Goal: Information Seeking & Learning: Learn about a topic

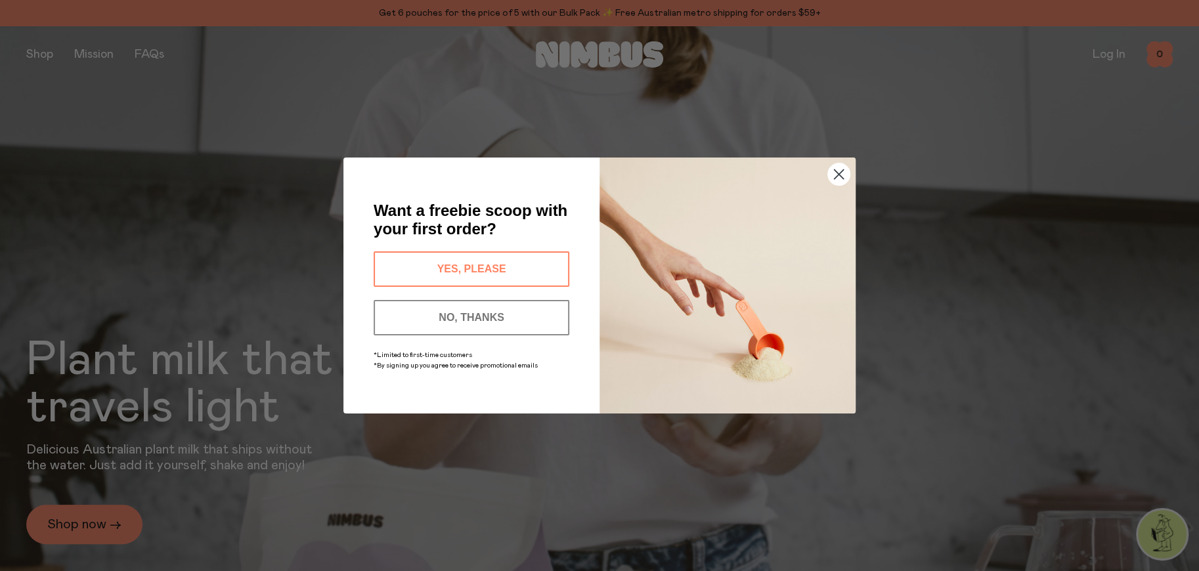
click at [837, 173] on icon "Close dialog" at bounding box center [839, 174] width 9 height 9
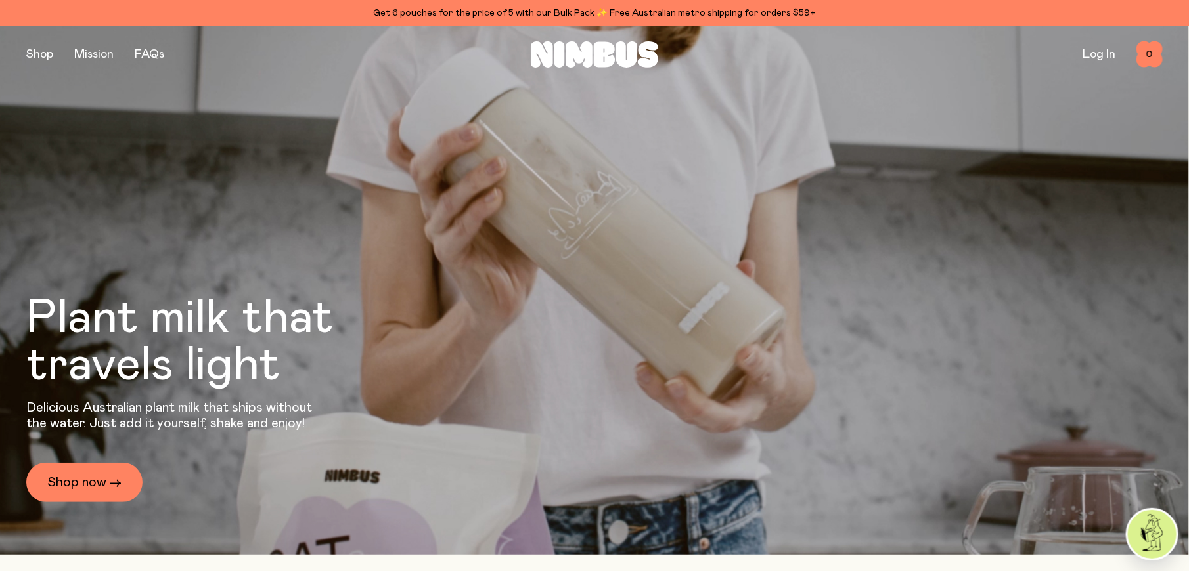
scroll to position [66, 0]
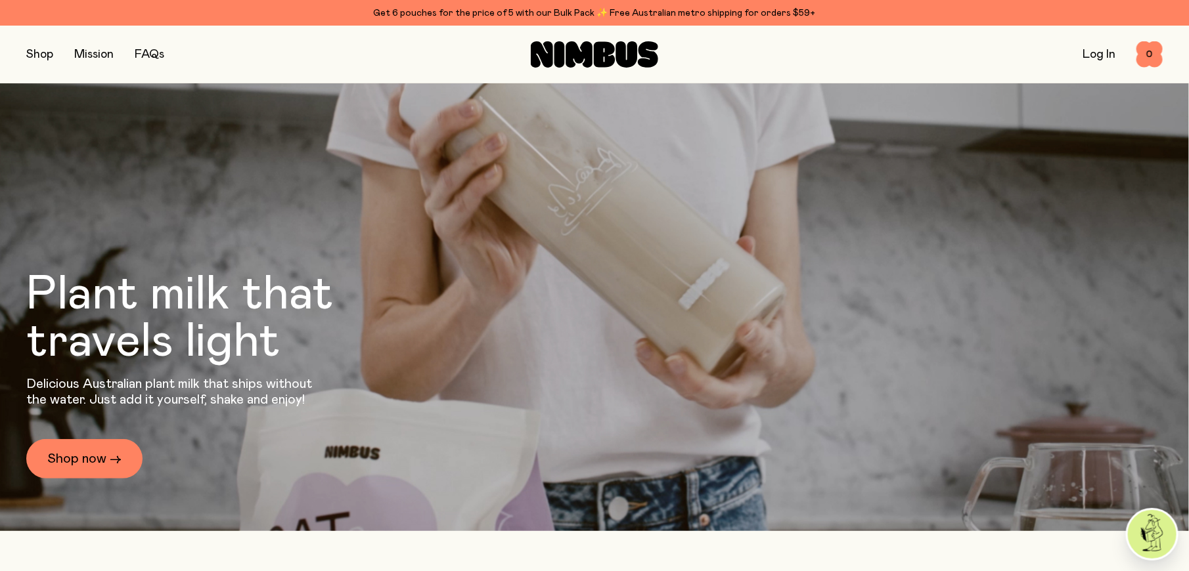
click at [51, 56] on button "button" at bounding box center [39, 54] width 27 height 18
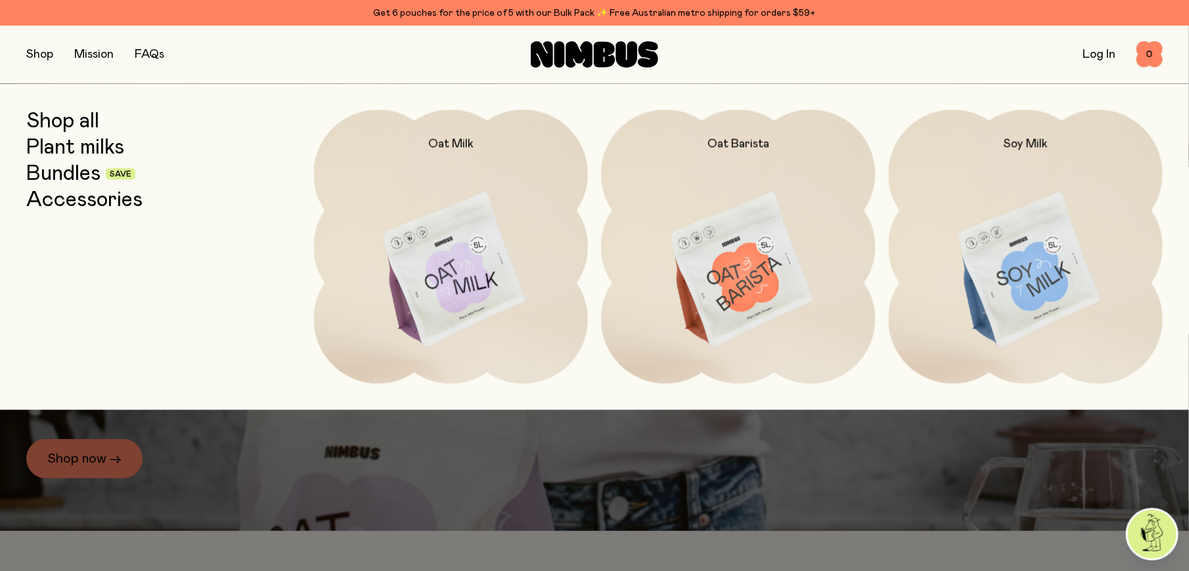
click at [837, 284] on img at bounding box center [738, 271] width 275 height 322
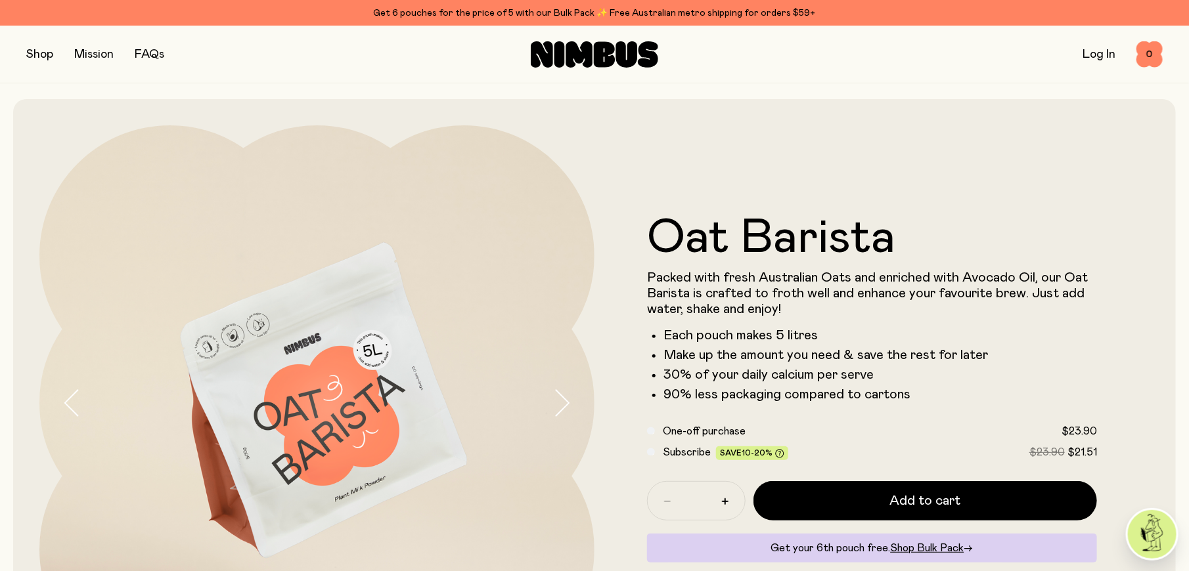
scroll to position [66, 0]
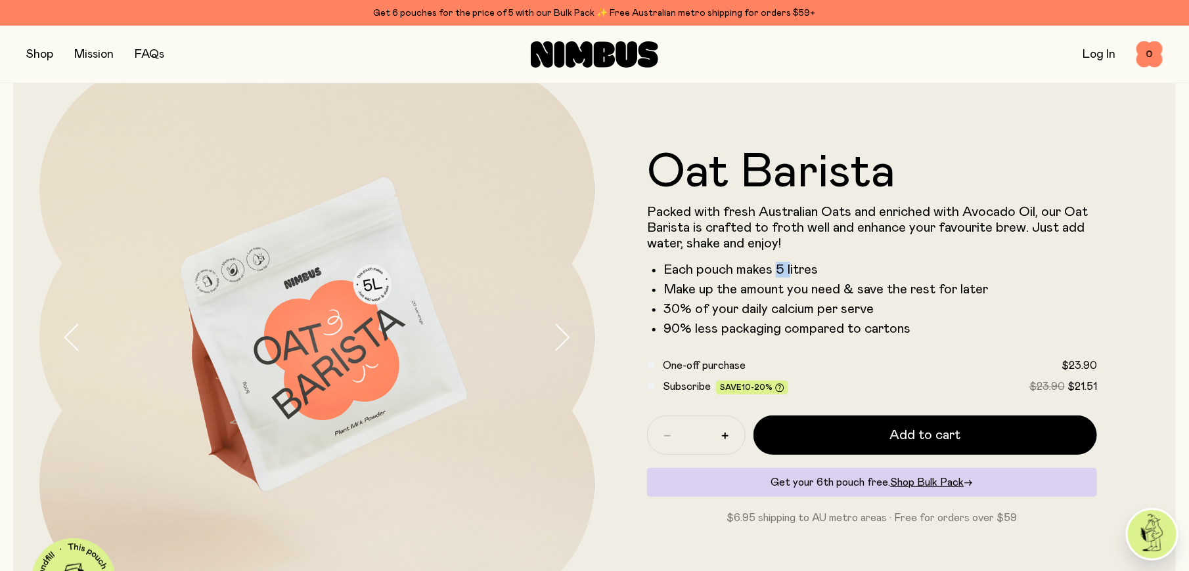
drag, startPoint x: 775, startPoint y: 259, endPoint x: 788, endPoint y: 275, distance: 20.5
click at [788, 275] on div "Packed with fresh Australian Oats and enriched with Avocado Oil, our Oat Barist…" at bounding box center [872, 270] width 450 height 133
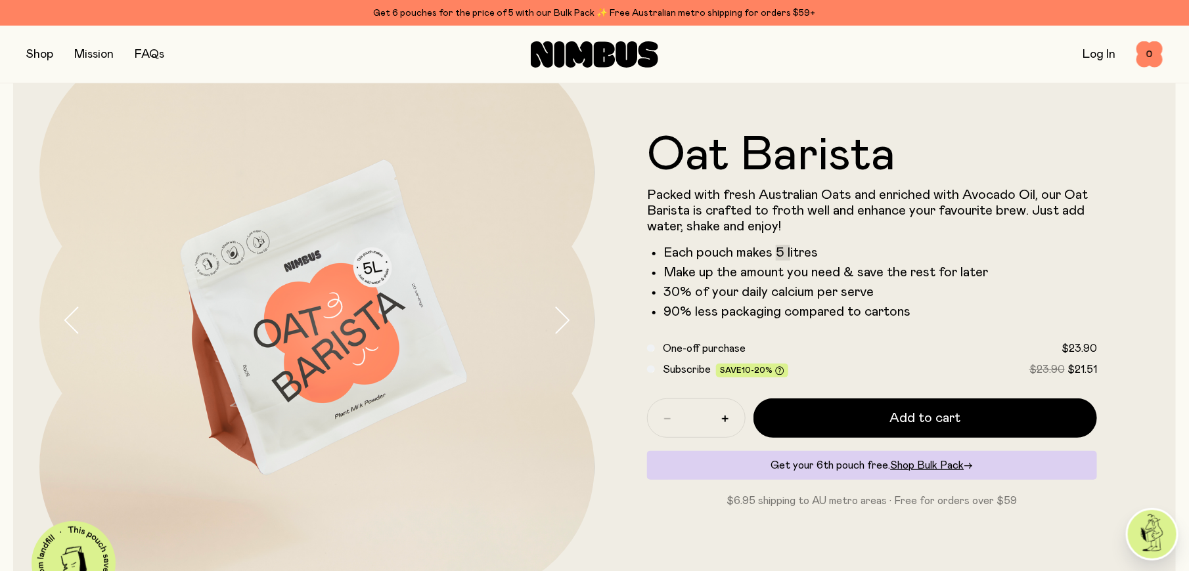
scroll to position [197, 0]
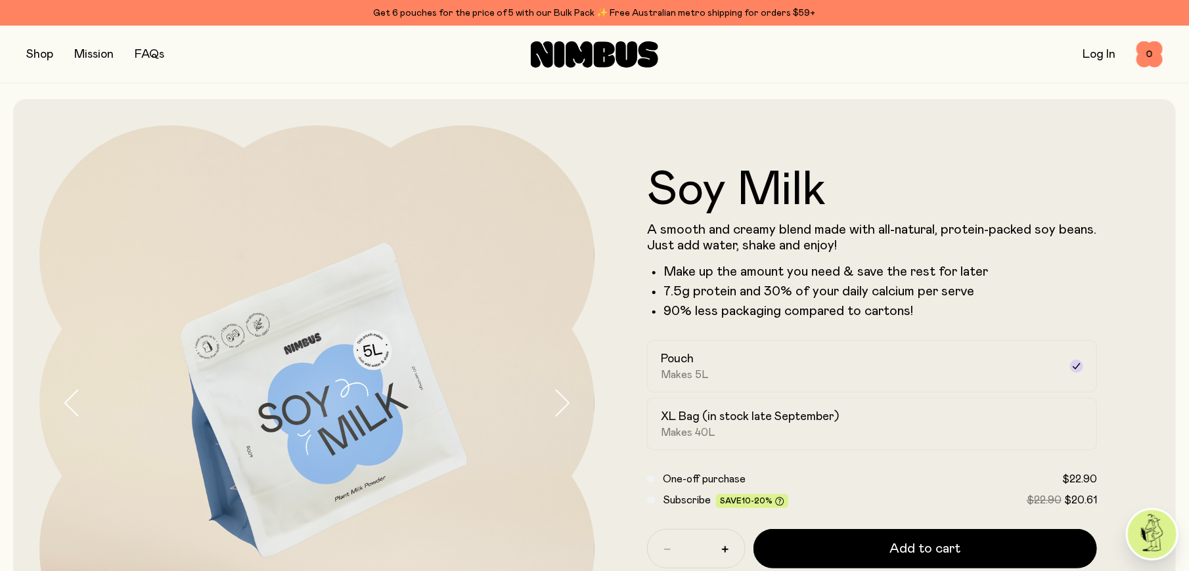
drag, startPoint x: 46, startPoint y: 55, endPoint x: 36, endPoint y: 56, distance: 9.9
click at [36, 56] on button "button" at bounding box center [39, 54] width 27 height 18
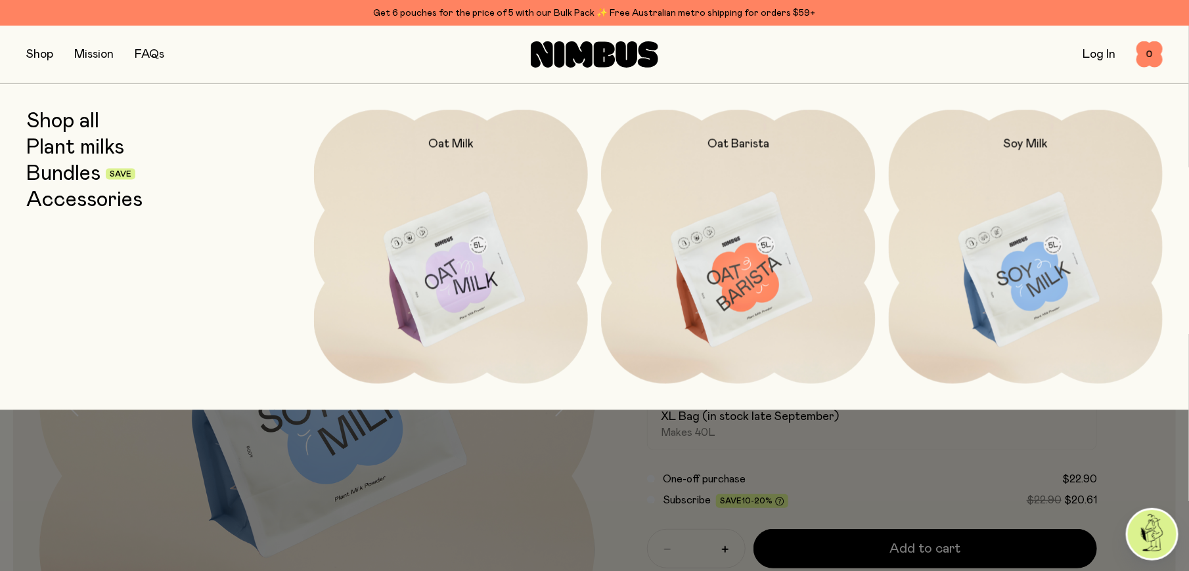
click at [973, 435] on div at bounding box center [594, 439] width 1189 height 58
click at [1002, 439] on div at bounding box center [594, 439] width 1189 height 58
click at [35, 55] on button "button" at bounding box center [39, 54] width 27 height 18
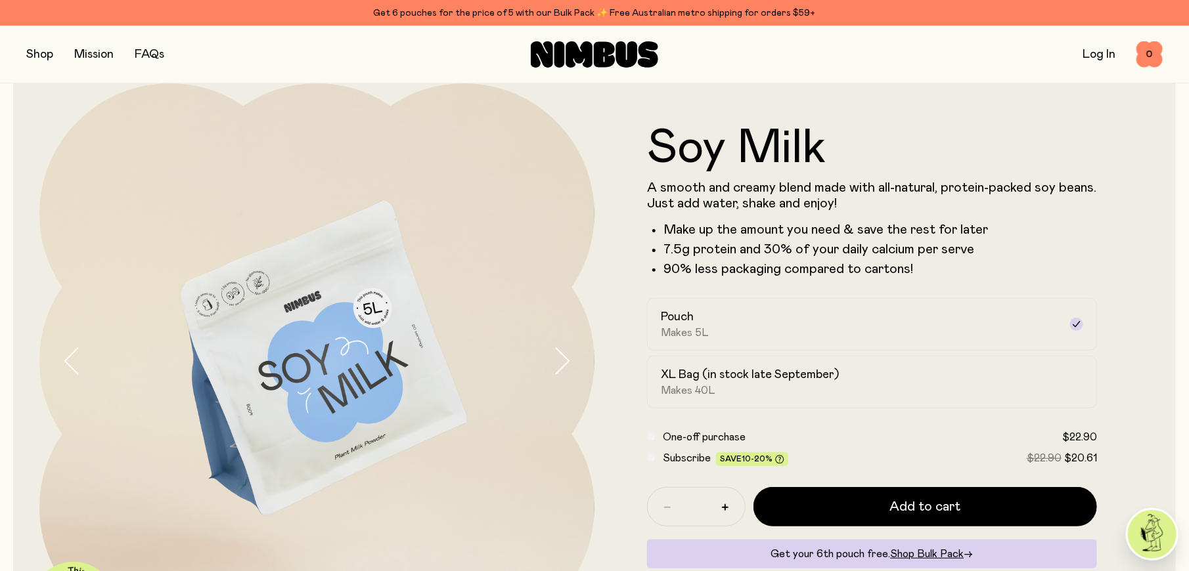
scroll to position [66, 0]
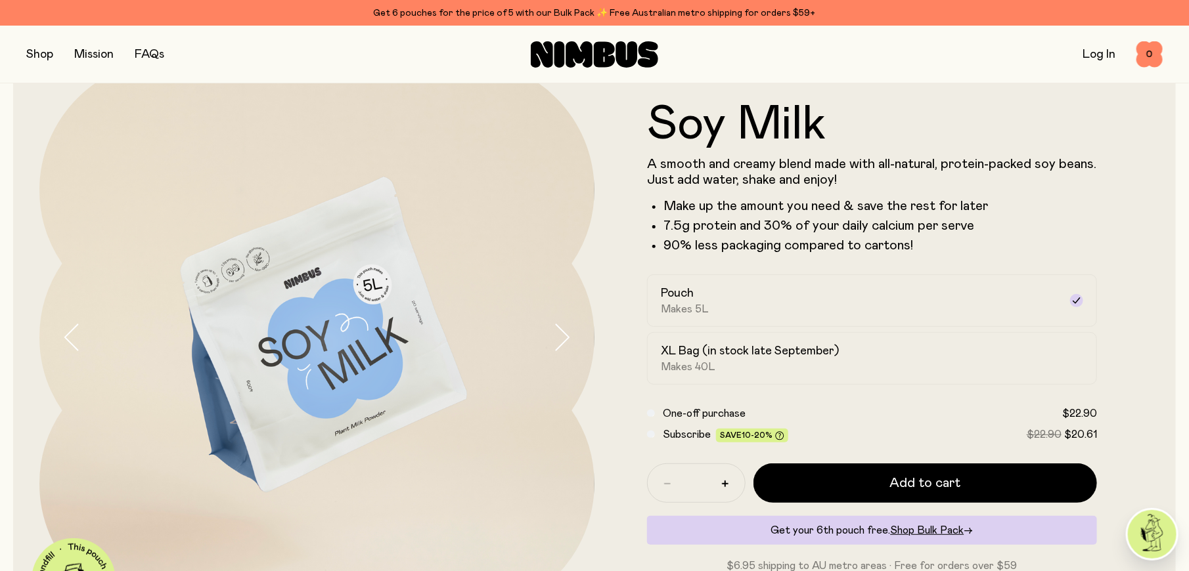
click at [1118, 196] on form "Soy Milk A smooth and creamy blend made with all-natural, protein-packed soy be…" at bounding box center [871, 337] width 555 height 473
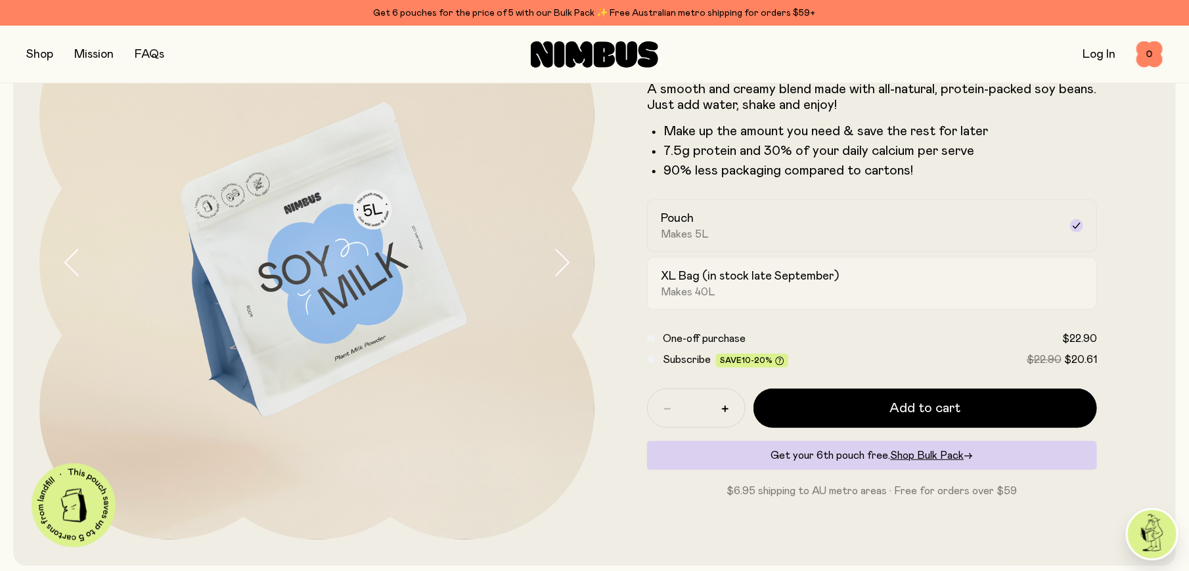
scroll to position [197, 0]
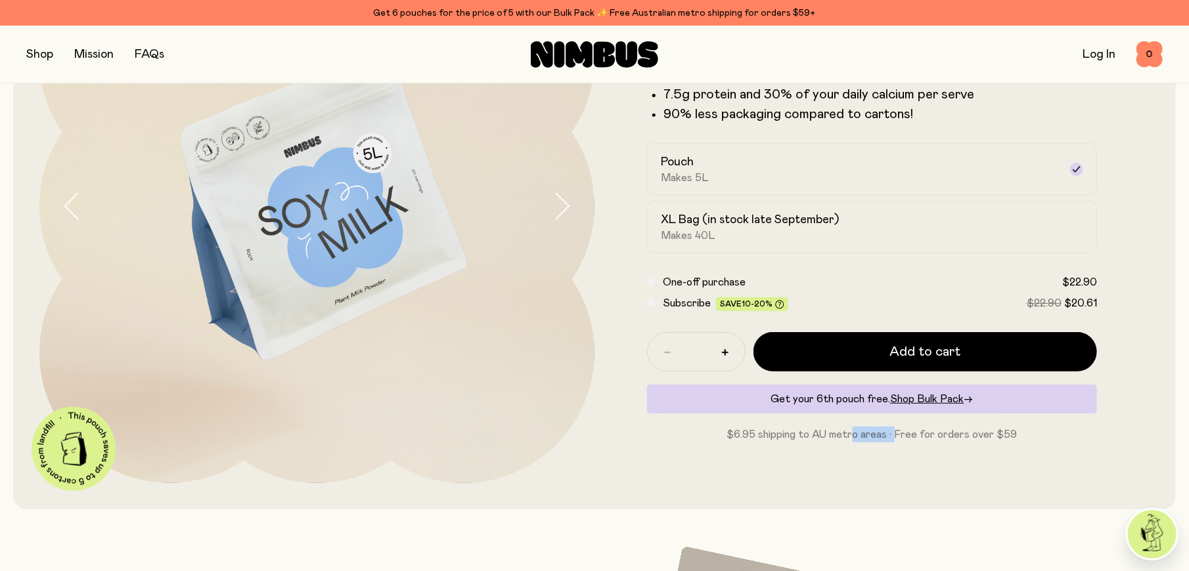
drag, startPoint x: 895, startPoint y: 435, endPoint x: 853, endPoint y: 435, distance: 42.0
click at [853, 435] on p "$6.95 shipping to AU metro areas · Free for orders over $59" at bounding box center [872, 435] width 450 height 16
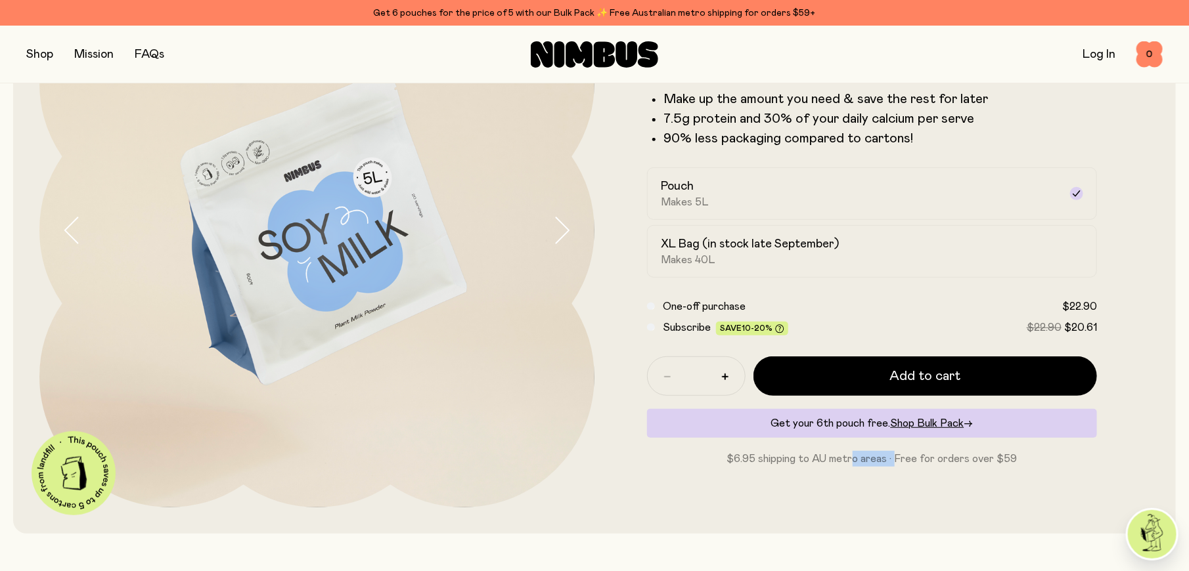
scroll to position [131, 0]
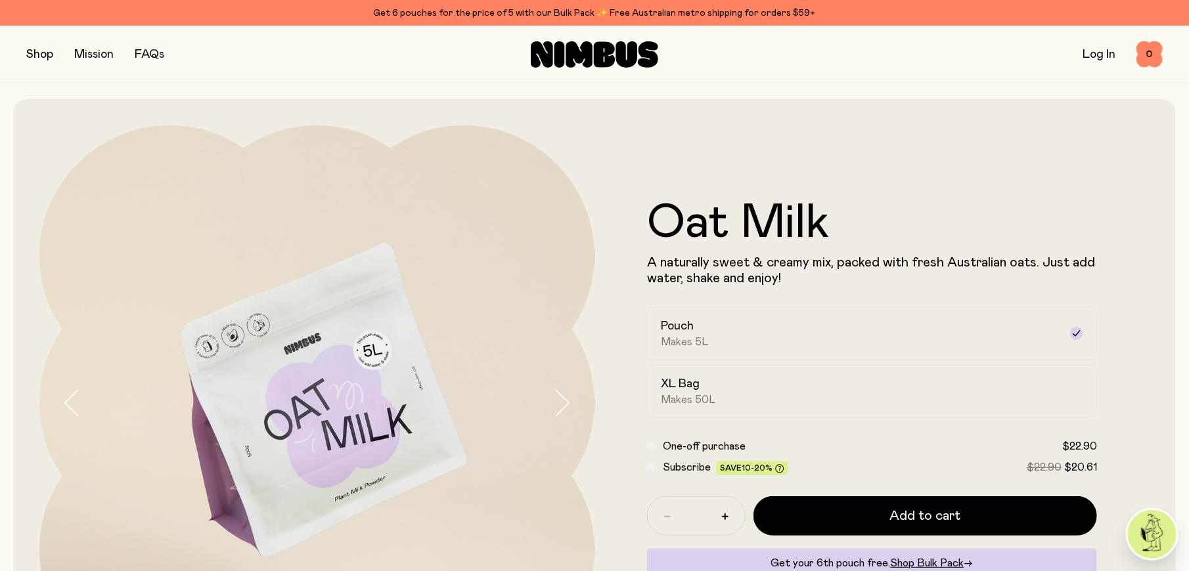
click at [39, 57] on button "button" at bounding box center [39, 54] width 27 height 18
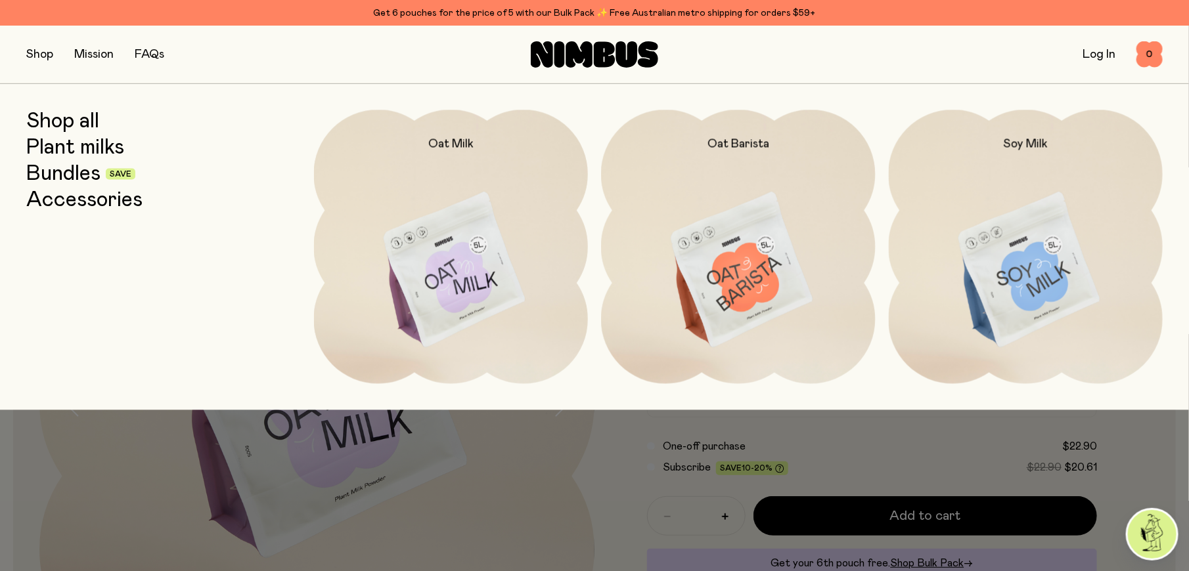
click at [93, 195] on link "Accessories" at bounding box center [84, 200] width 116 height 24
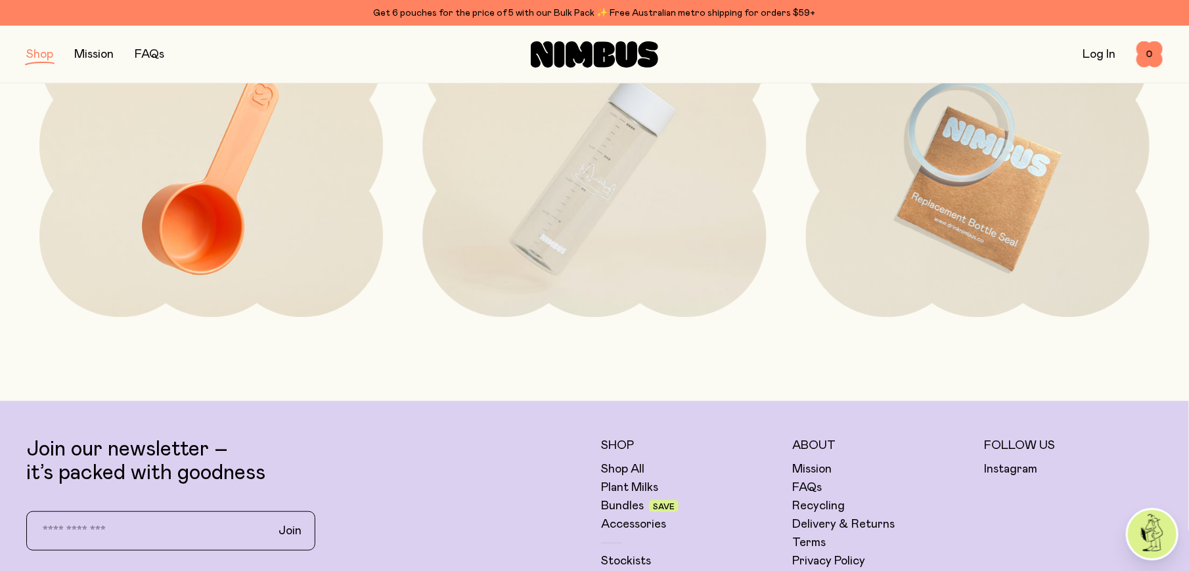
scroll to position [394, 0]
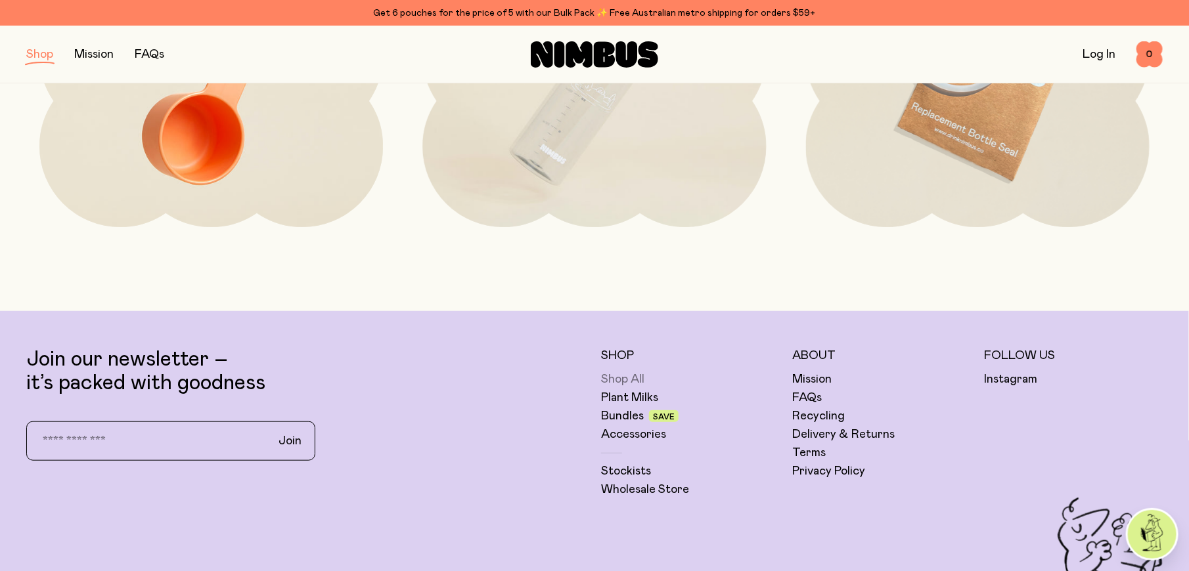
click at [637, 378] on link "Shop All" at bounding box center [622, 380] width 43 height 16
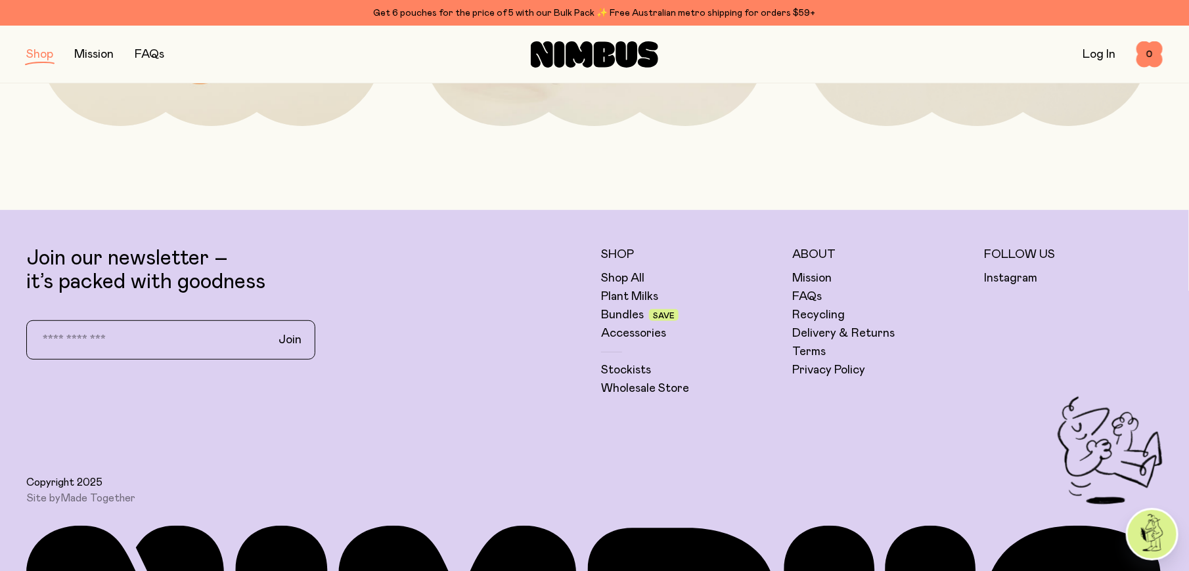
scroll to position [2890, 0]
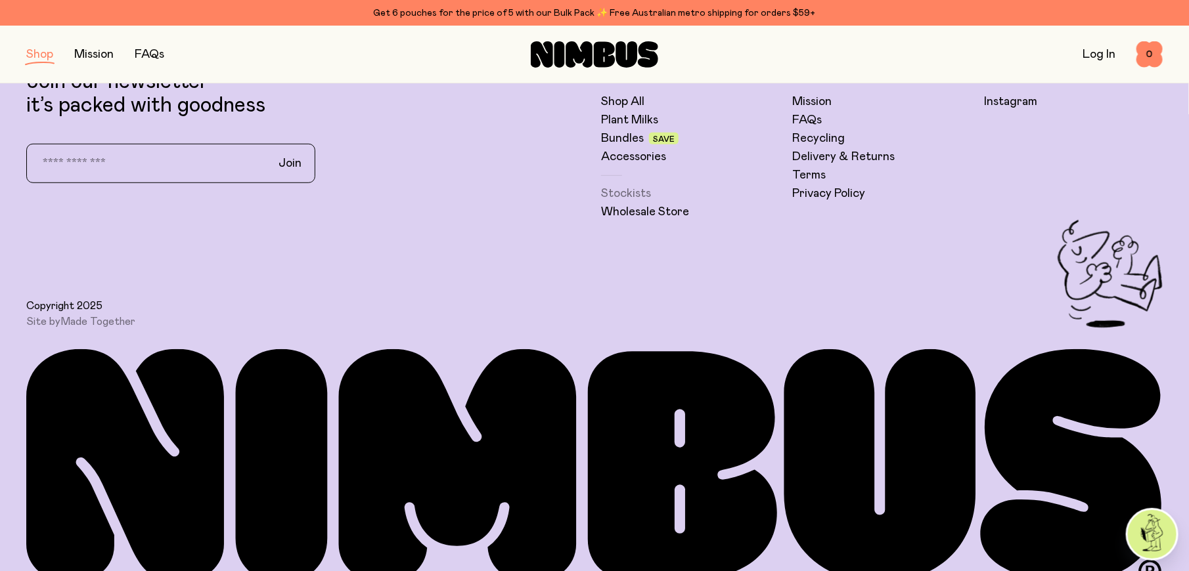
click at [636, 188] on link "Stockists" at bounding box center [626, 194] width 50 height 16
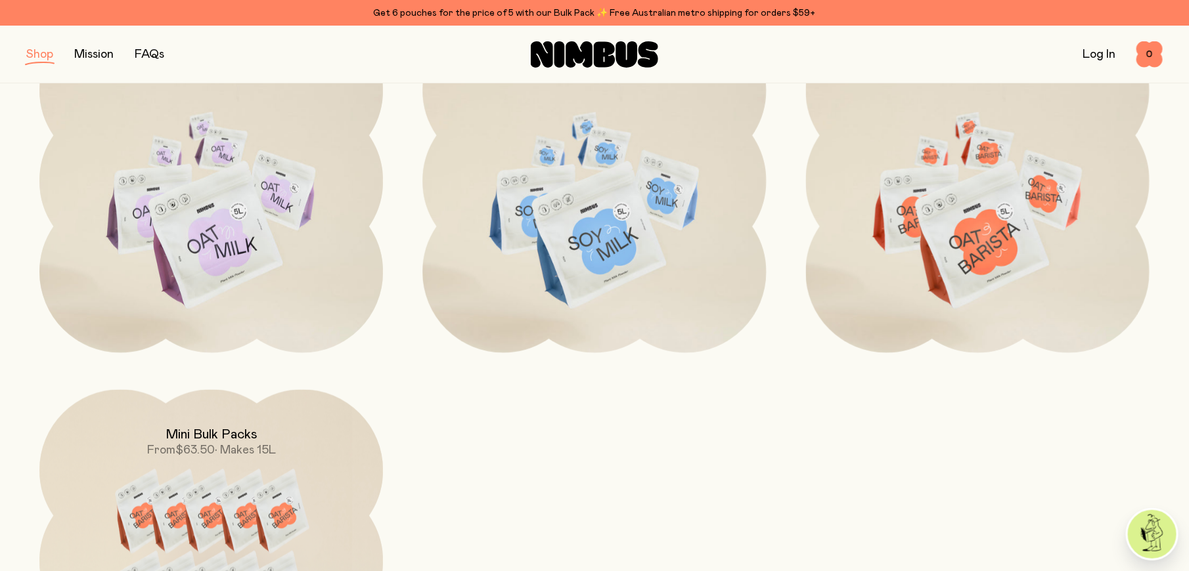
scroll to position [460, 0]
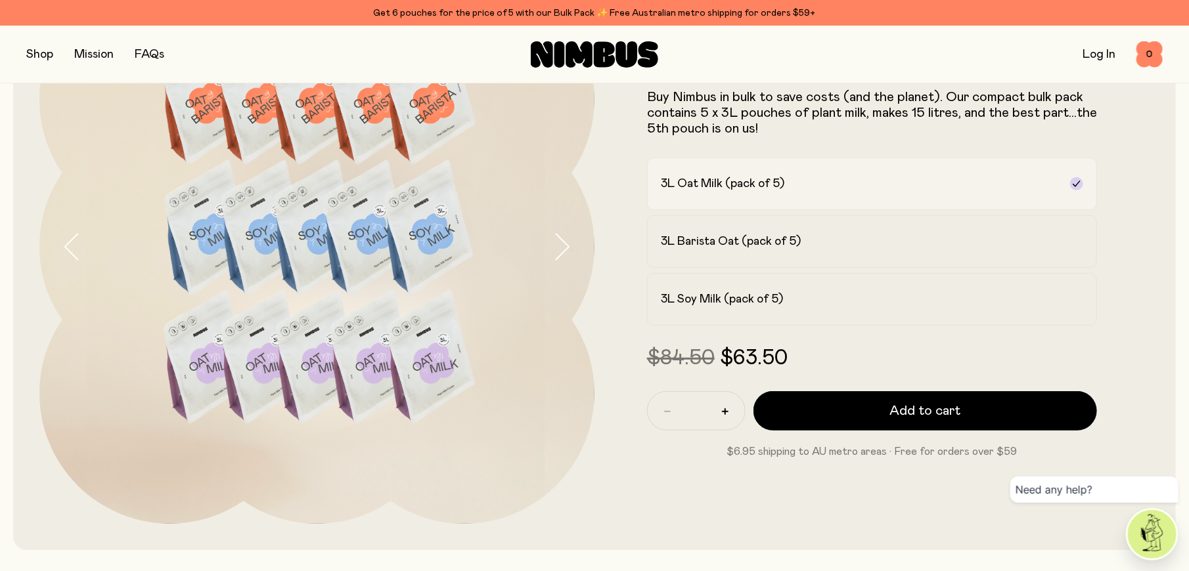
scroll to position [133, 0]
